Goal: Information Seeking & Learning: Learn about a topic

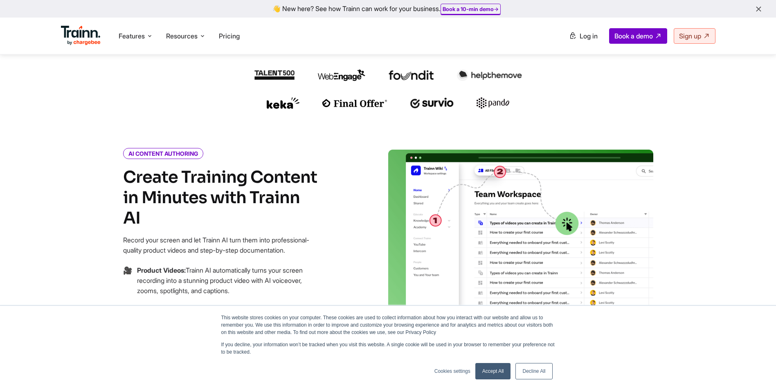
scroll to position [327, 0]
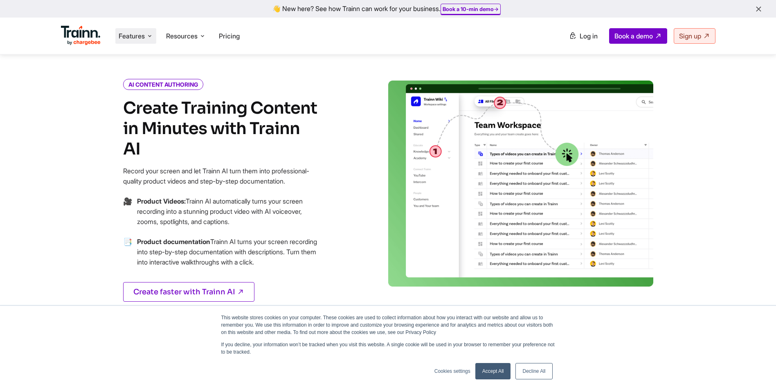
click at [144, 38] on span "Features" at bounding box center [132, 36] width 26 height 9
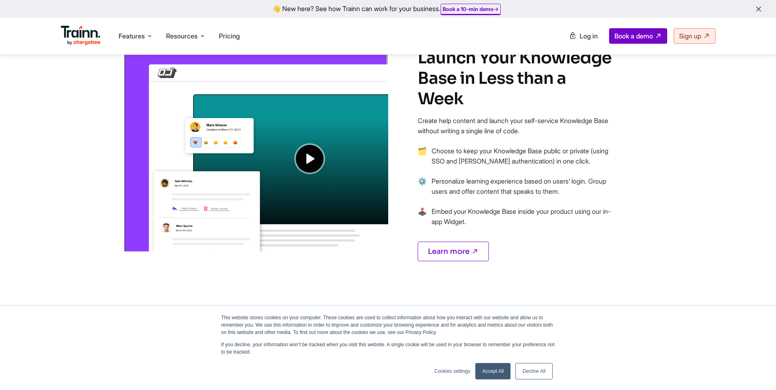
scroll to position [573, 0]
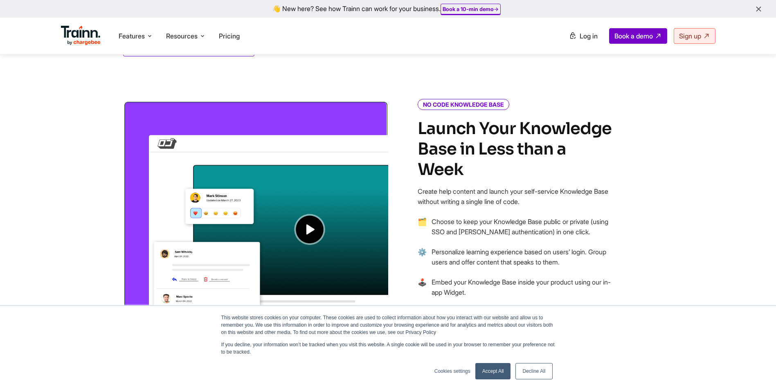
click at [305, 232] on img at bounding box center [255, 212] width 265 height 222
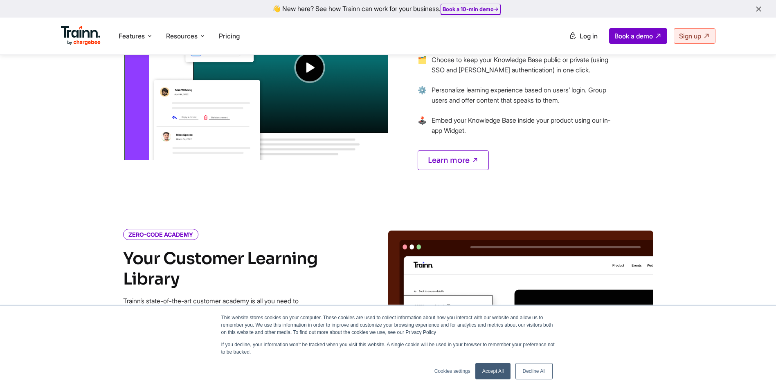
scroll to position [736, 0]
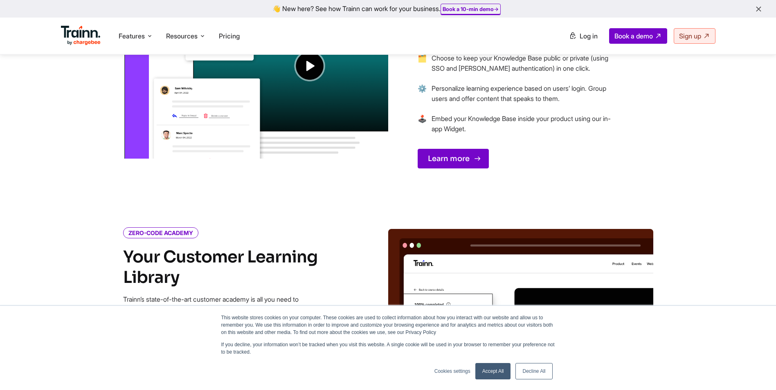
click at [462, 149] on link "Learn more" at bounding box center [453, 159] width 71 height 20
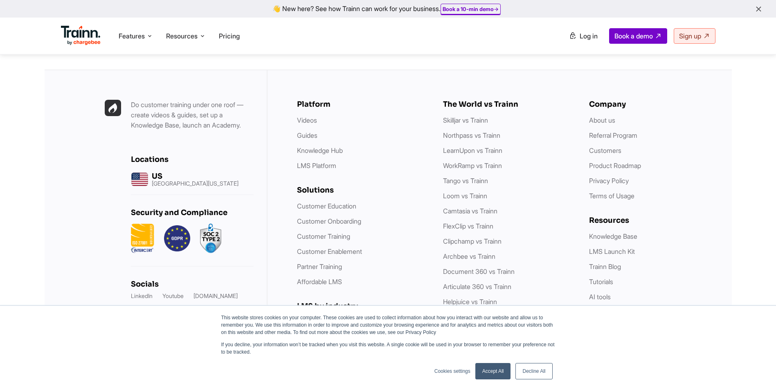
scroll to position [2369, 0]
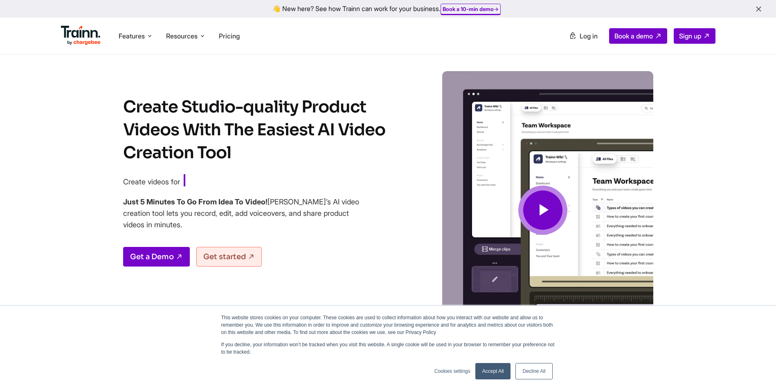
click at [548, 209] on icon at bounding box center [543, 210] width 20 height 27
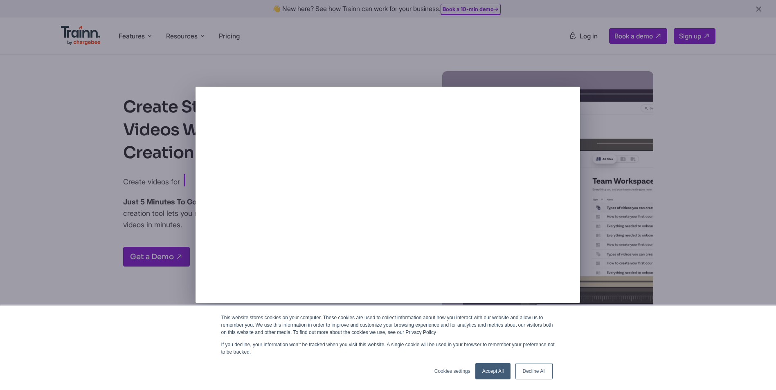
click at [538, 372] on link "Decline All" at bounding box center [533, 371] width 37 height 16
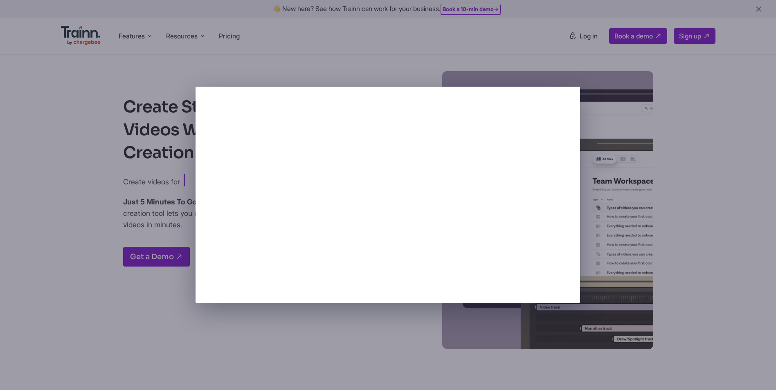
click at [764, 170] on div at bounding box center [388, 195] width 776 height 390
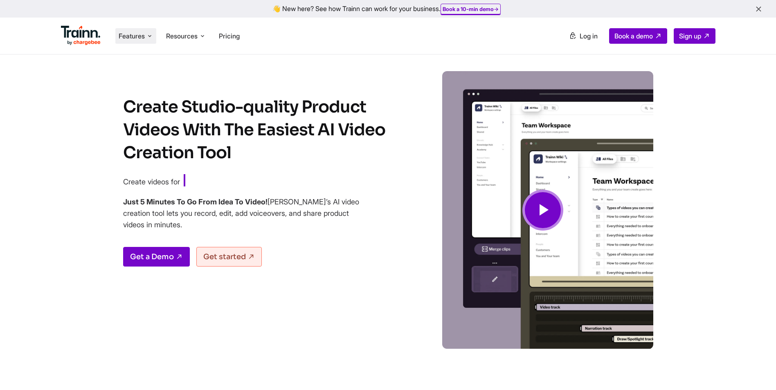
click at [152, 35] on icon at bounding box center [149, 36] width 7 height 8
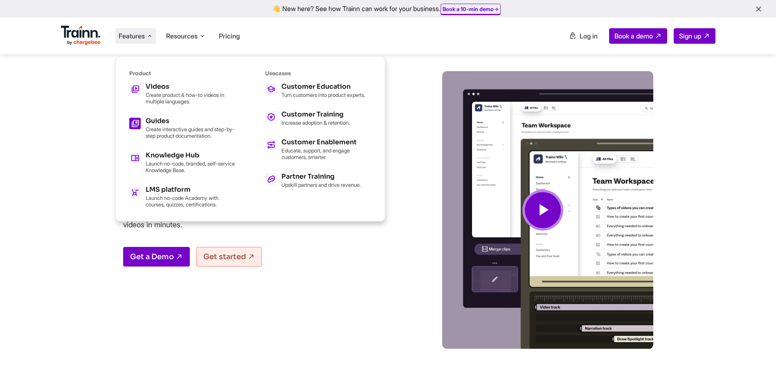
click at [162, 131] on p "Create interactive guides and step-by-step product documentation." at bounding box center [191, 132] width 90 height 13
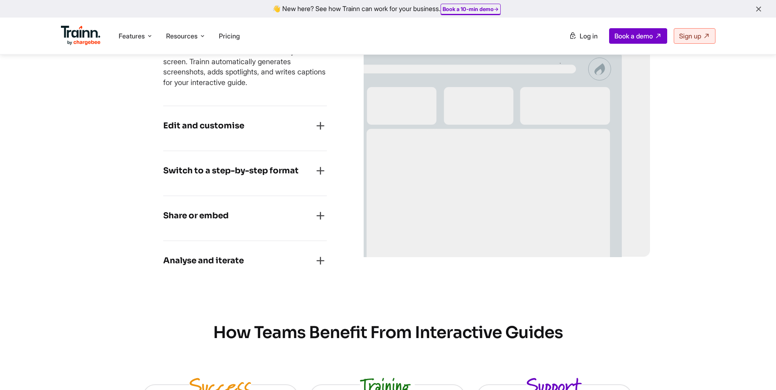
scroll to position [123, 0]
